Goal: Information Seeking & Learning: Understand process/instructions

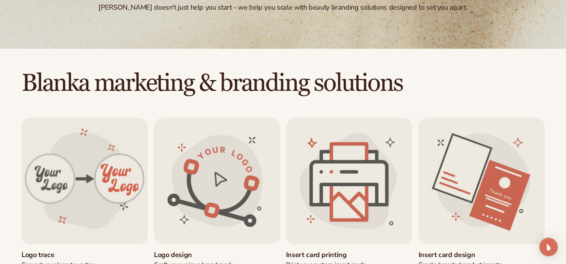
scroll to position [231, 0]
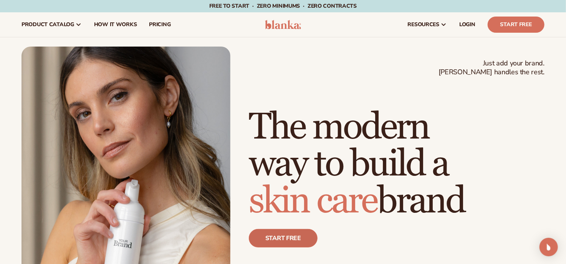
click at [295, 232] on link "Start free" at bounding box center [283, 238] width 69 height 18
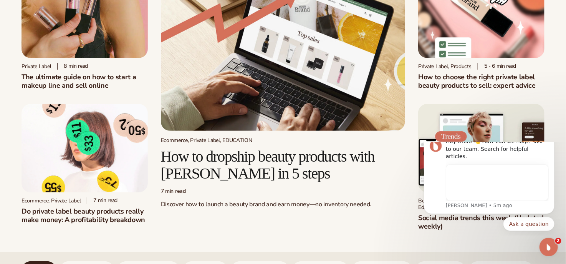
click at [268, 151] on h2 "How to dropship beauty products with Blanka in 5 steps" at bounding box center [283, 165] width 245 height 34
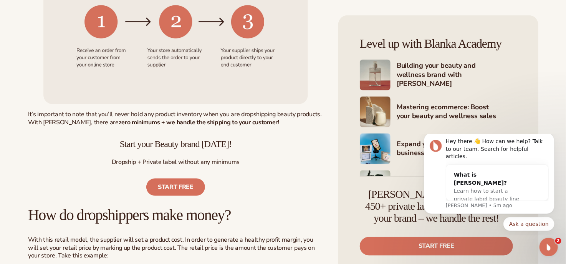
scroll to position [500, 0]
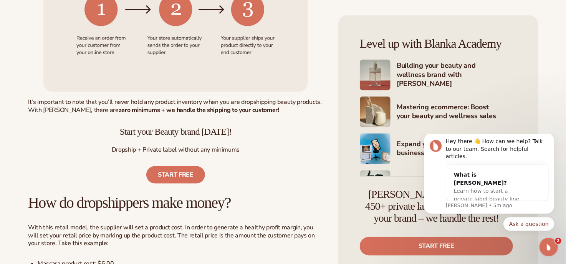
click at [176, 173] on link "Start free" at bounding box center [175, 174] width 59 height 17
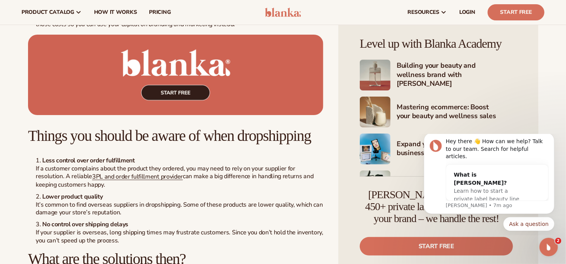
scroll to position [1268, 0]
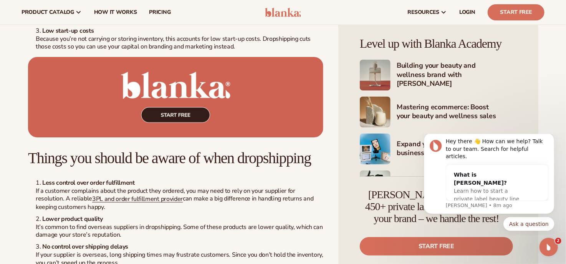
click at [189, 112] on img at bounding box center [176, 97] width 296 height 80
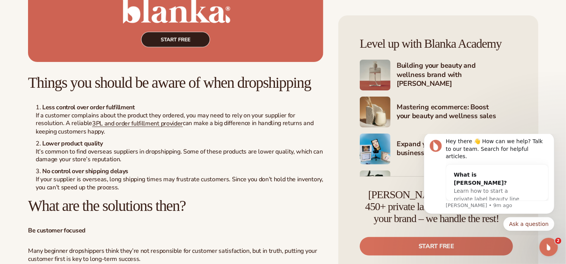
scroll to position [1345, 0]
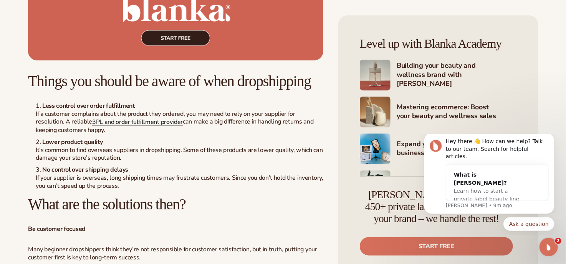
click at [149, 126] on link "3PL and order fulfillment provider" at bounding box center [137, 122] width 91 height 8
